Goal: Task Accomplishment & Management: Use online tool/utility

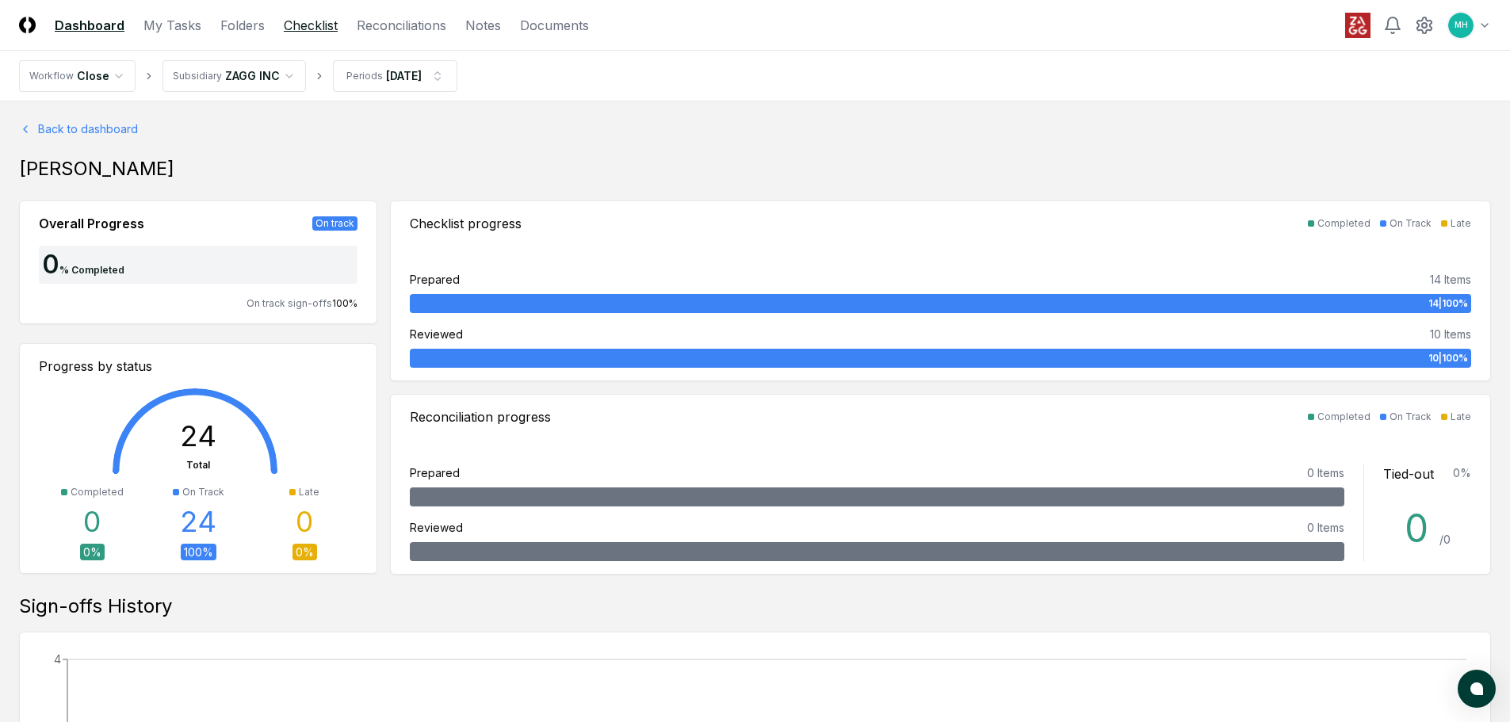
click at [308, 25] on link "Checklist" at bounding box center [311, 25] width 54 height 19
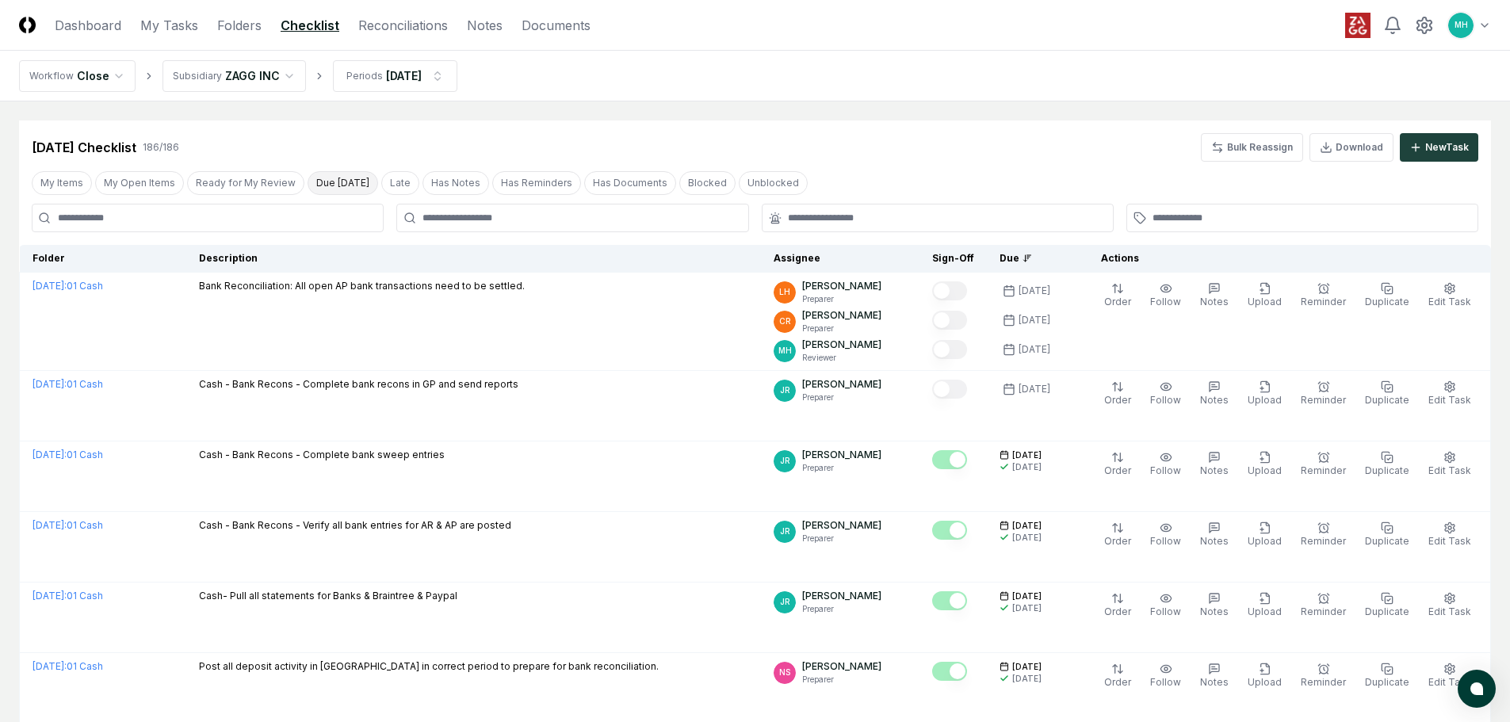
click at [342, 179] on button "Due [DATE]" at bounding box center [343, 183] width 71 height 24
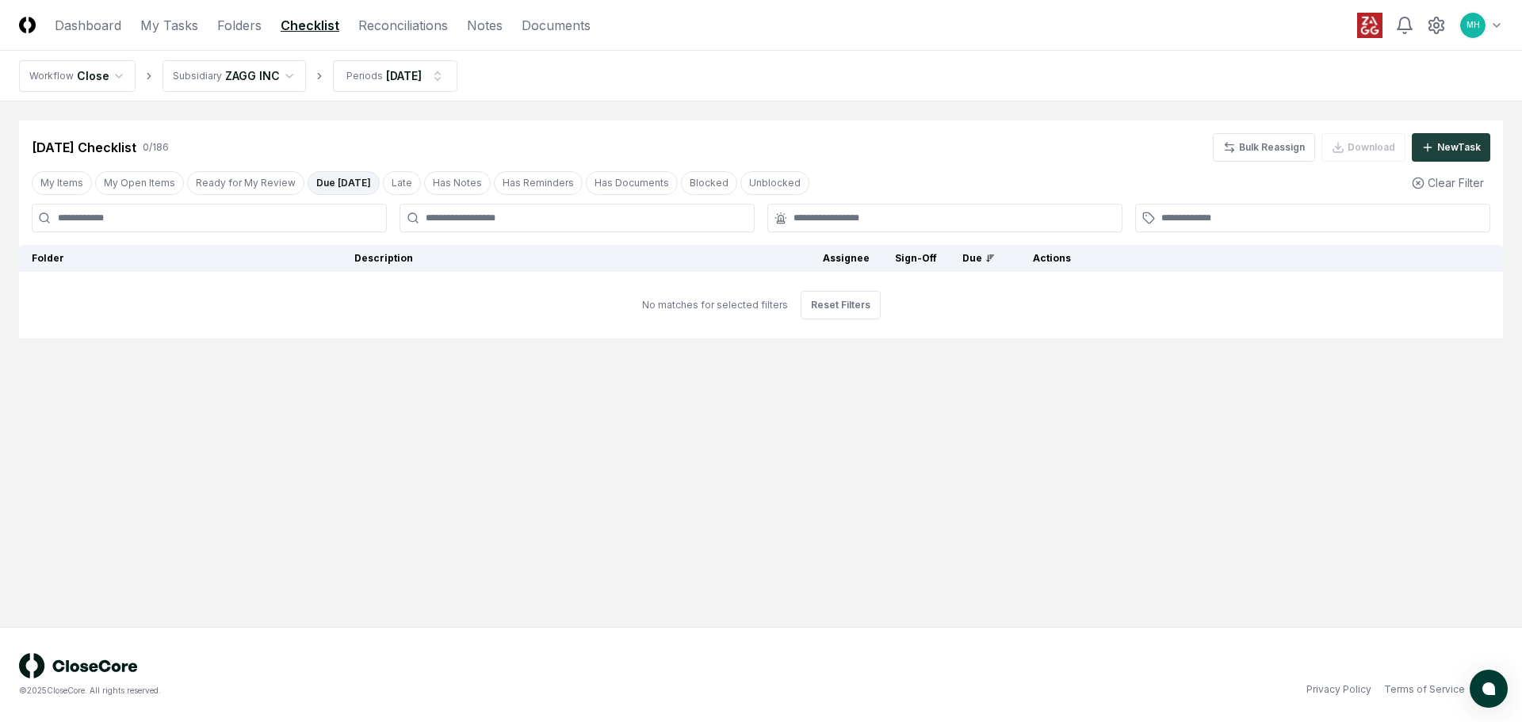
click at [332, 185] on button "Due [DATE]" at bounding box center [344, 183] width 72 height 24
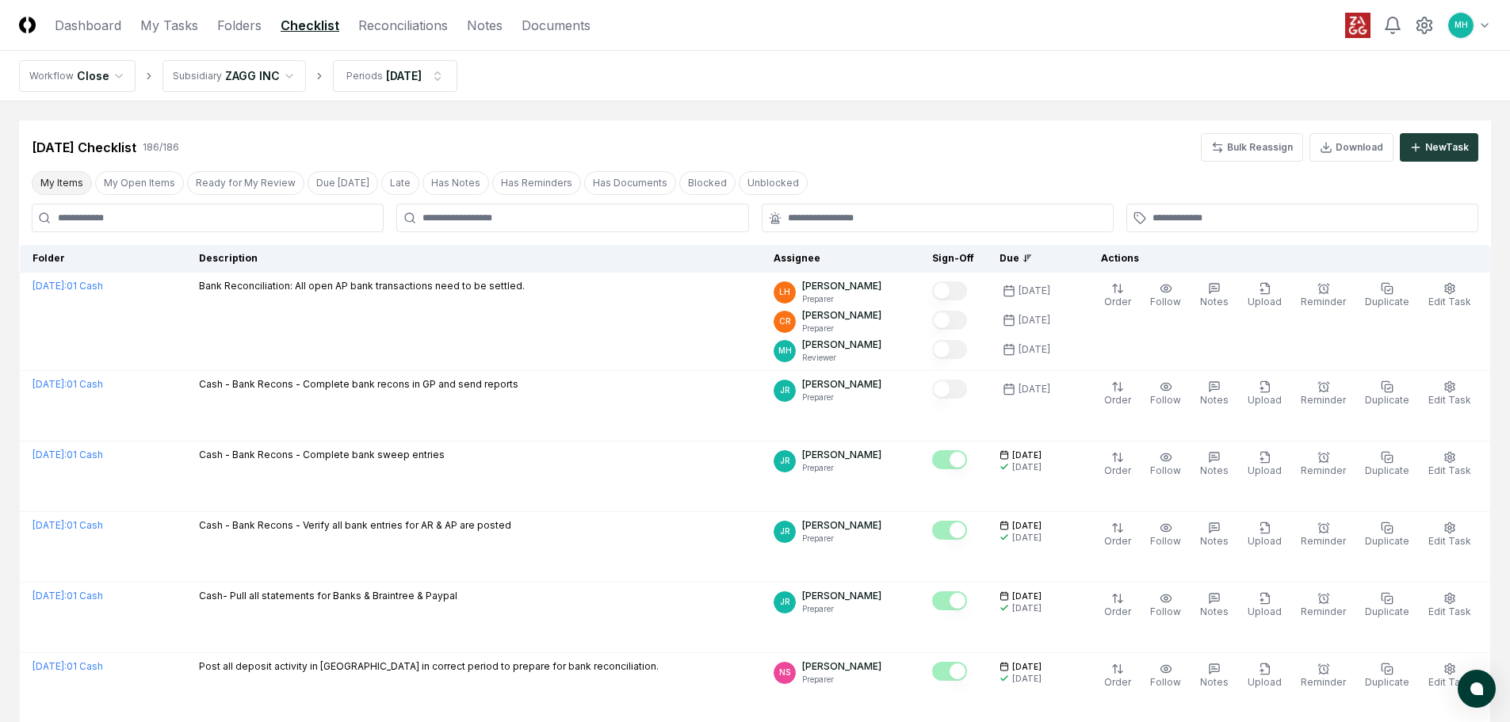
click at [67, 185] on button "My Items" at bounding box center [62, 183] width 60 height 24
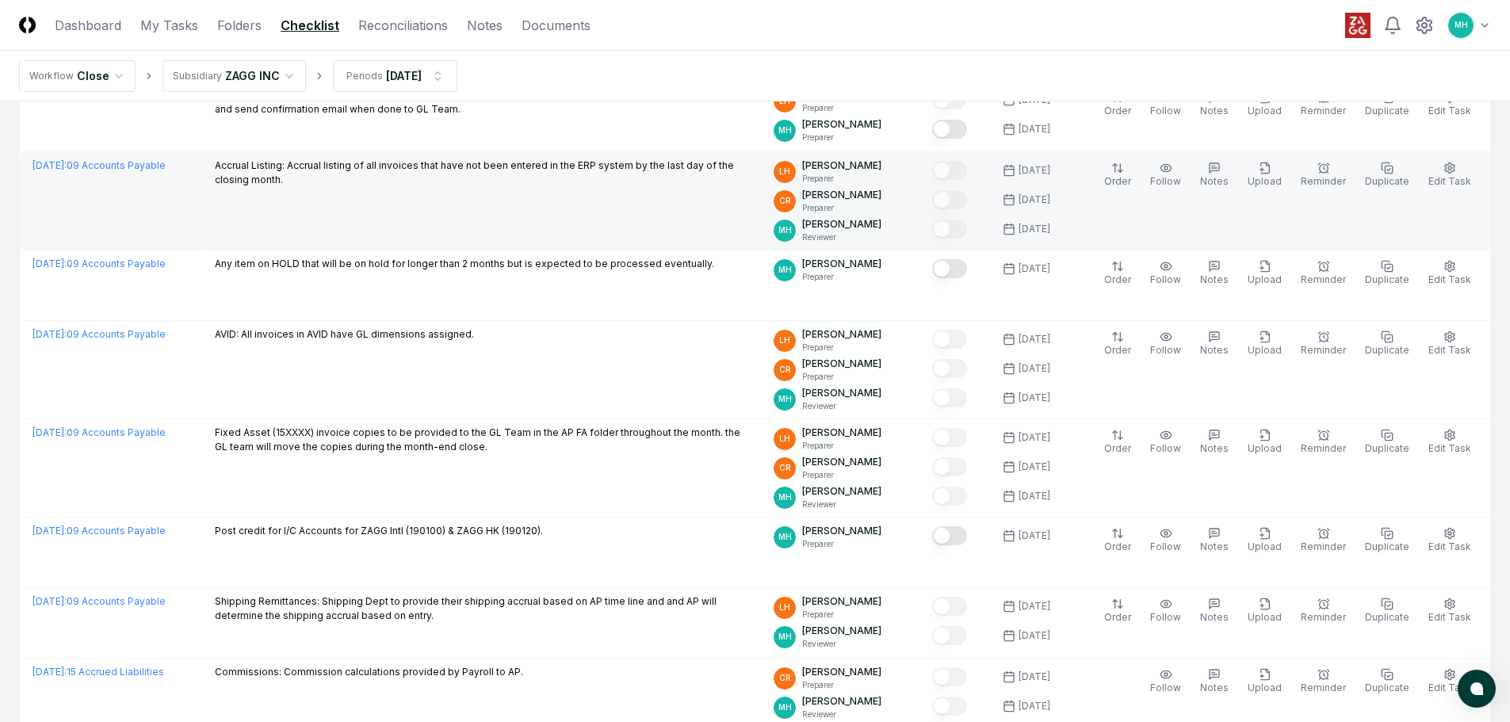
scroll to position [713, 0]
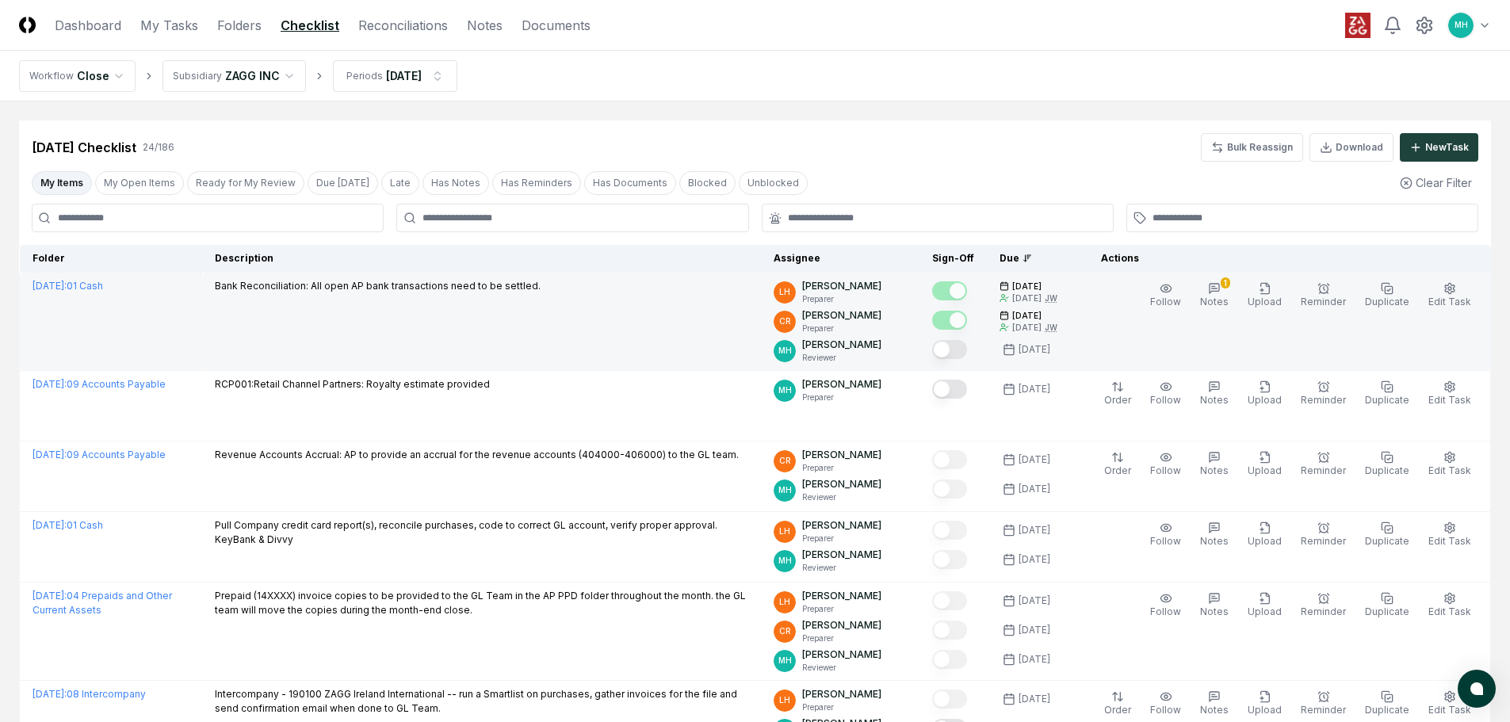
click at [967, 350] on button "Mark complete" at bounding box center [949, 349] width 35 height 19
click at [1221, 286] on icon "button" at bounding box center [1214, 288] width 13 height 13
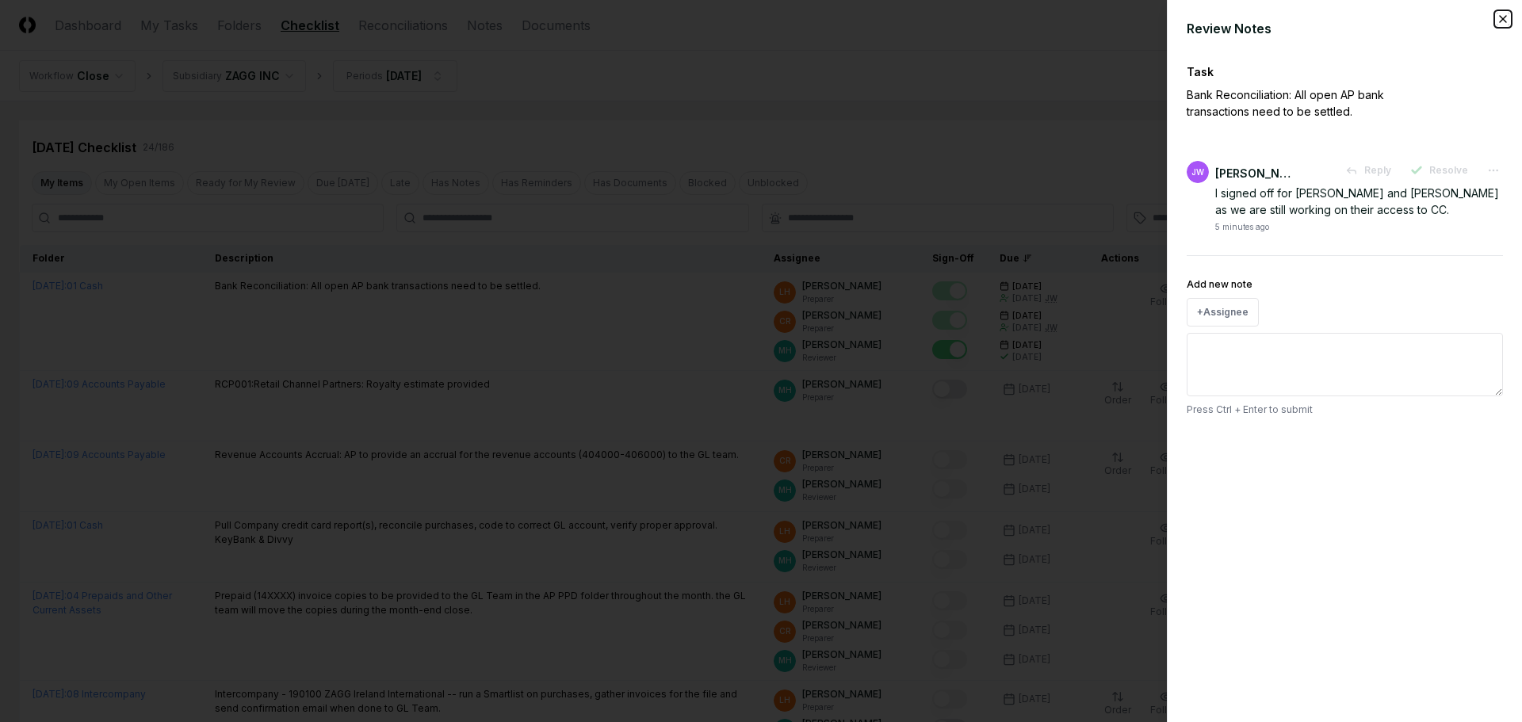
click at [1503, 13] on icon "button" at bounding box center [1503, 19] width 13 height 13
